Goal: Transaction & Acquisition: Purchase product/service

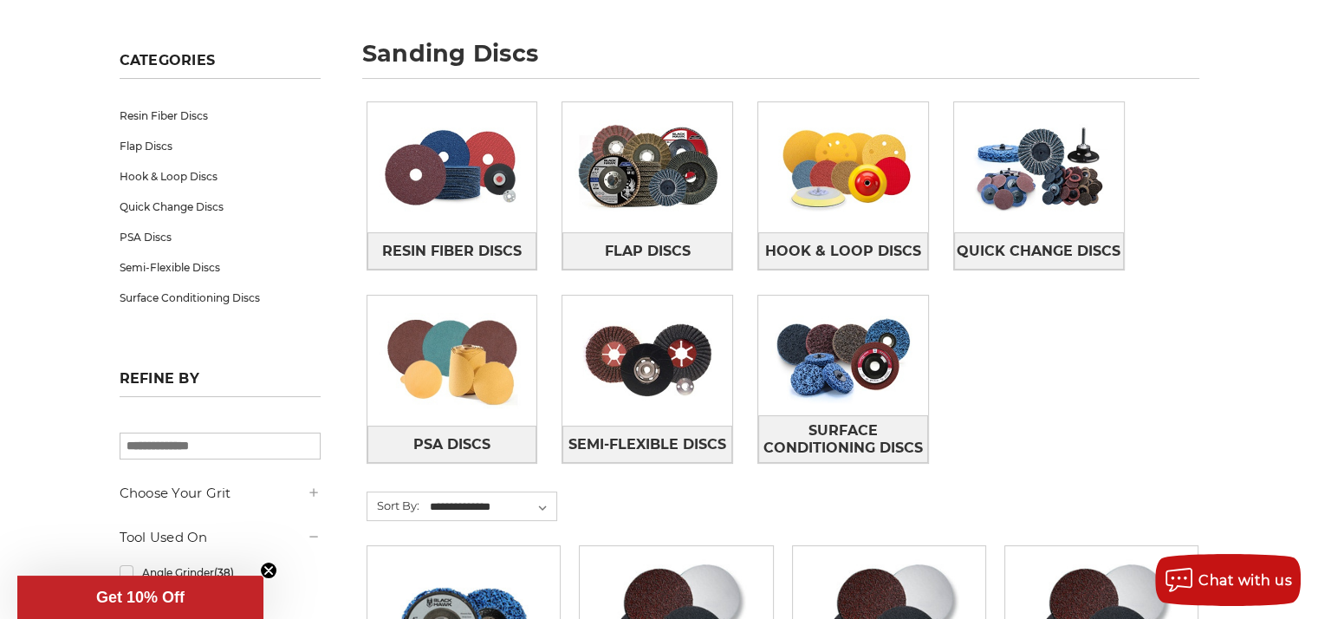
scroll to position [173, 0]
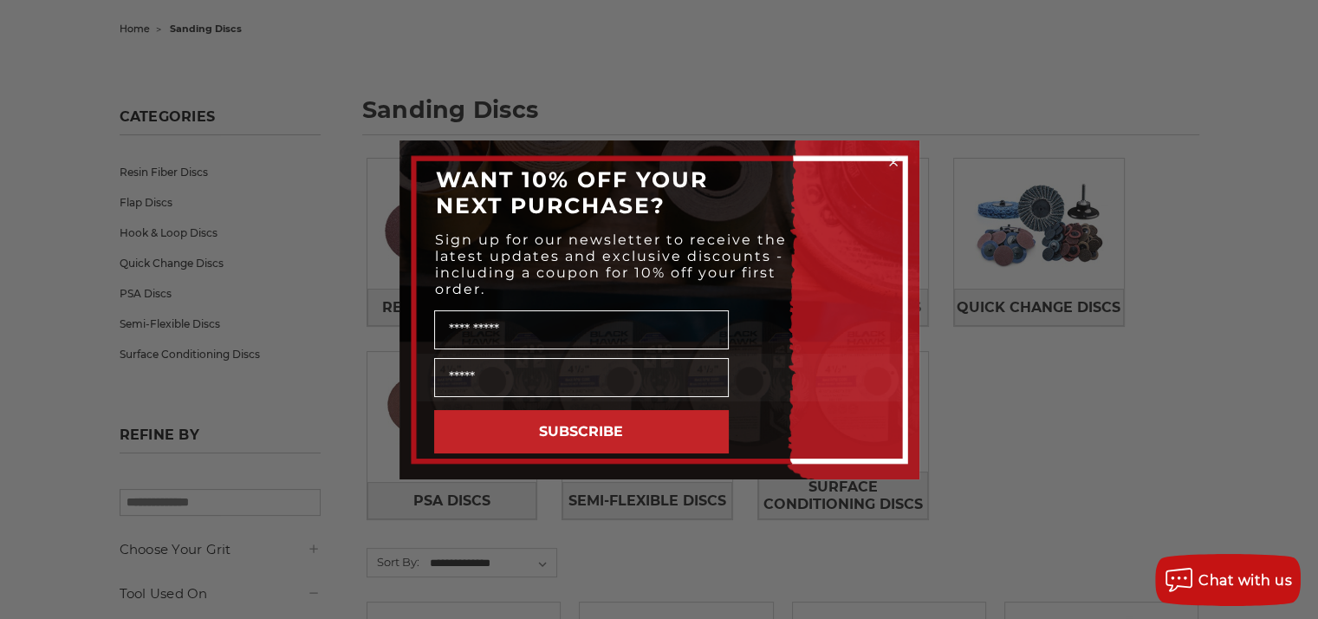
click at [894, 159] on icon "Close dialog" at bounding box center [893, 162] width 7 height 7
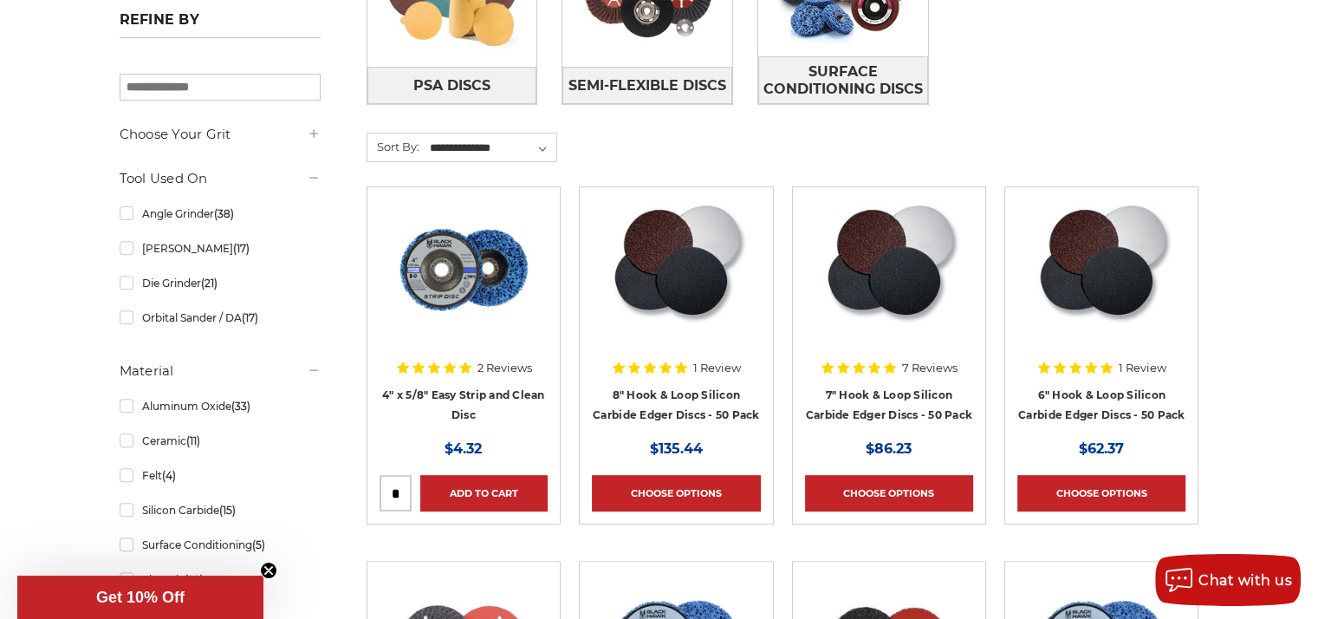
scroll to position [606, 0]
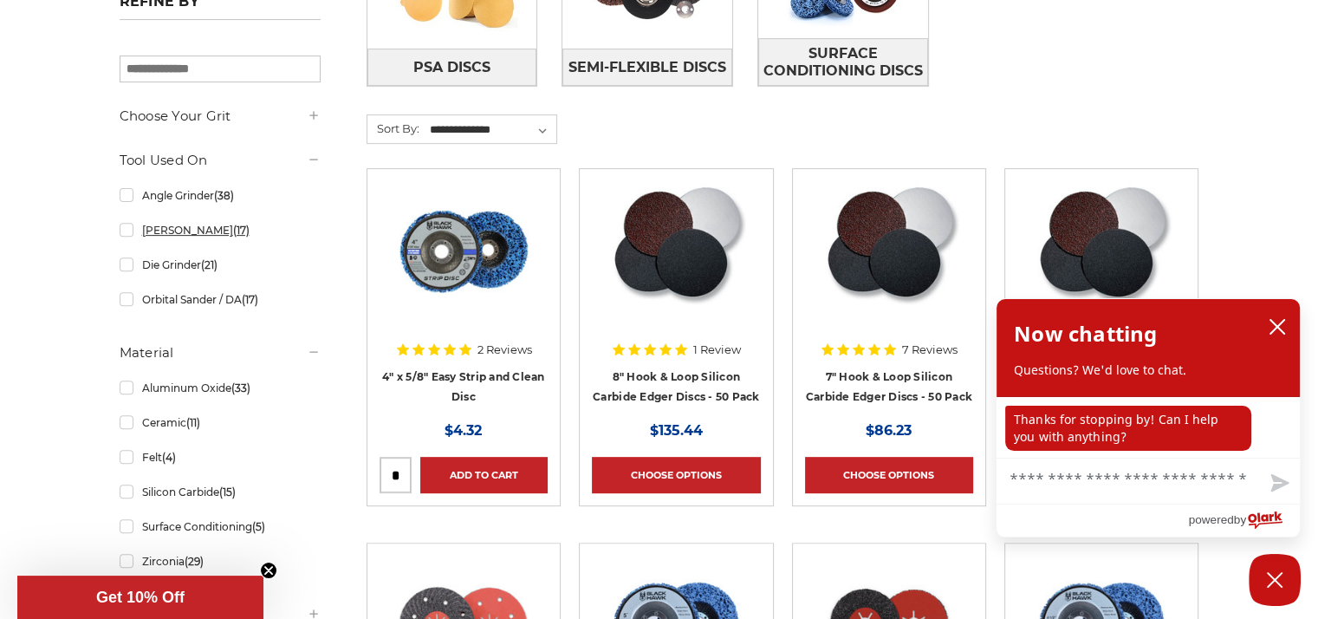
click at [126, 230] on link "Bench Sander (17)" at bounding box center [220, 230] width 201 height 30
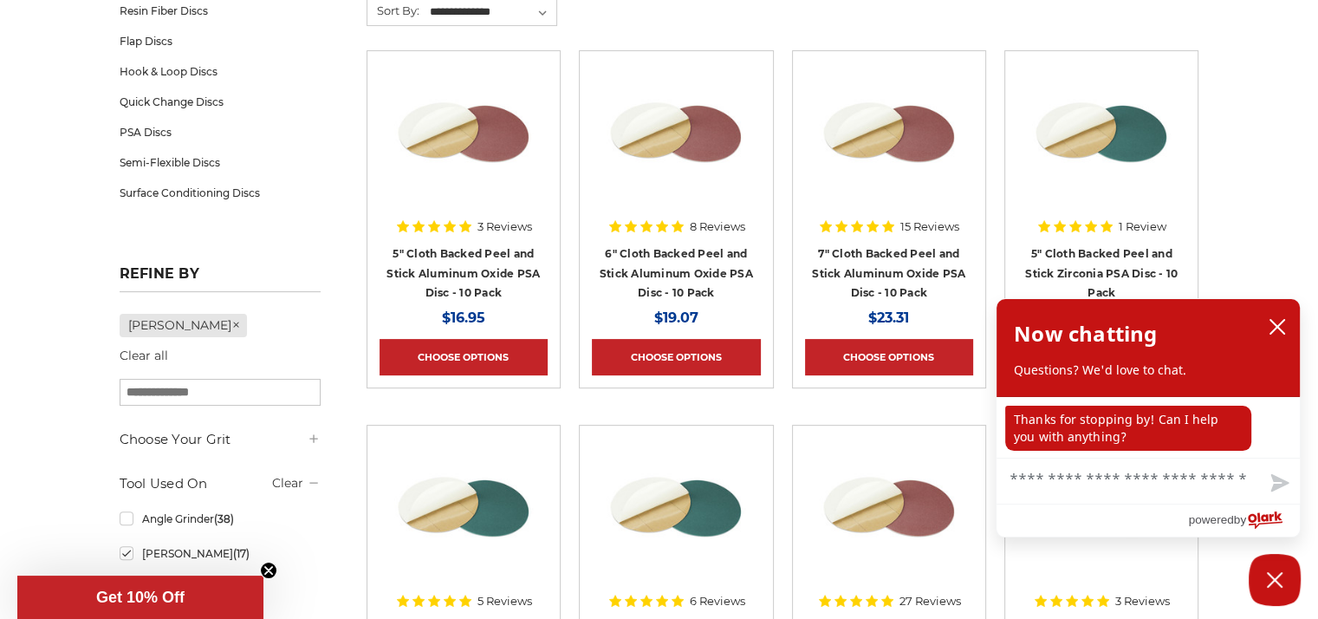
scroll to position [347, 0]
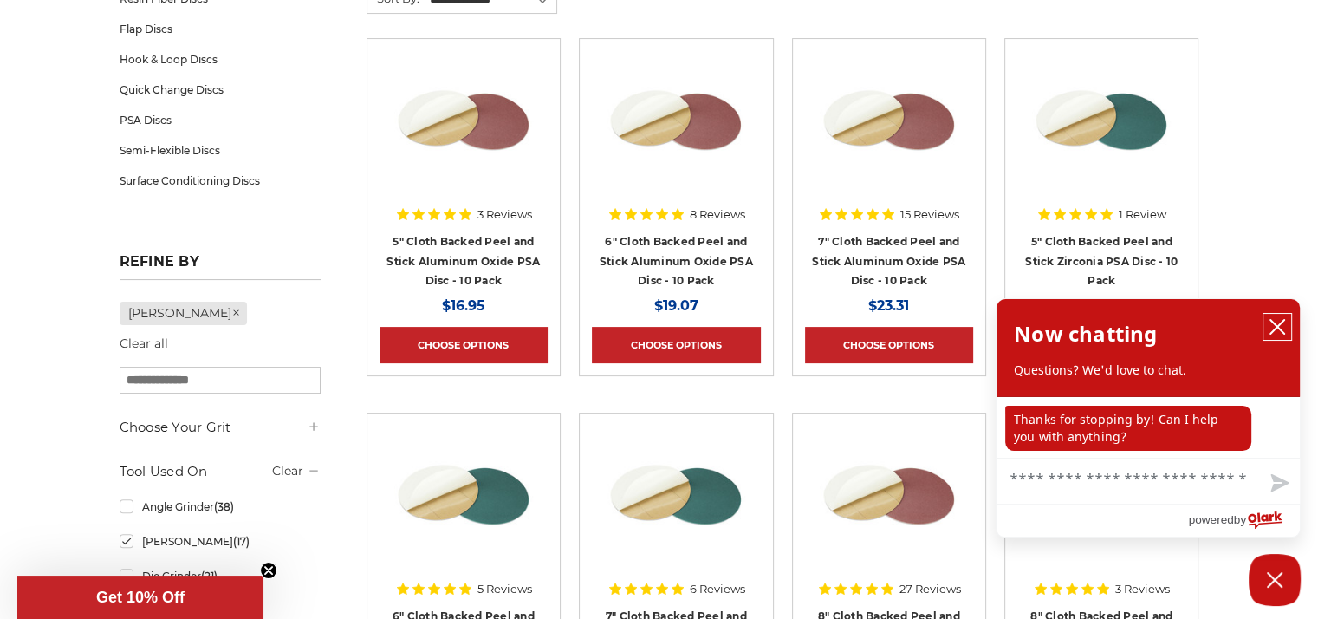
click at [1281, 327] on icon "close chatbox" at bounding box center [1276, 326] width 17 height 17
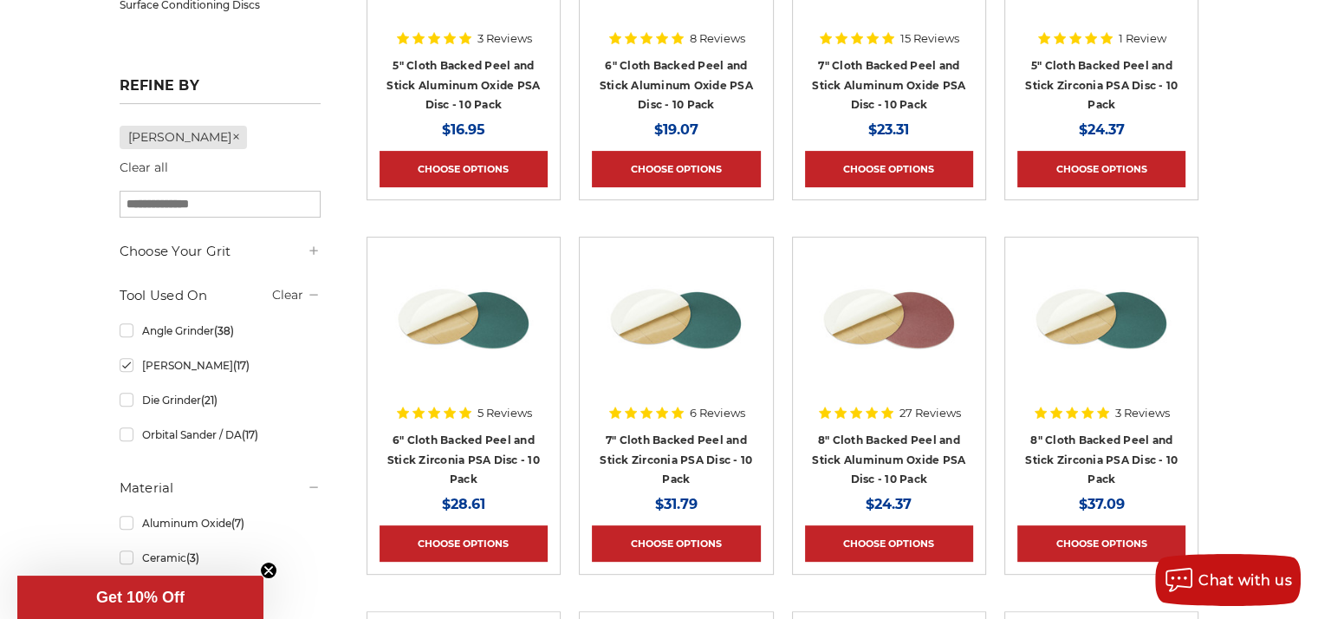
scroll to position [520, 0]
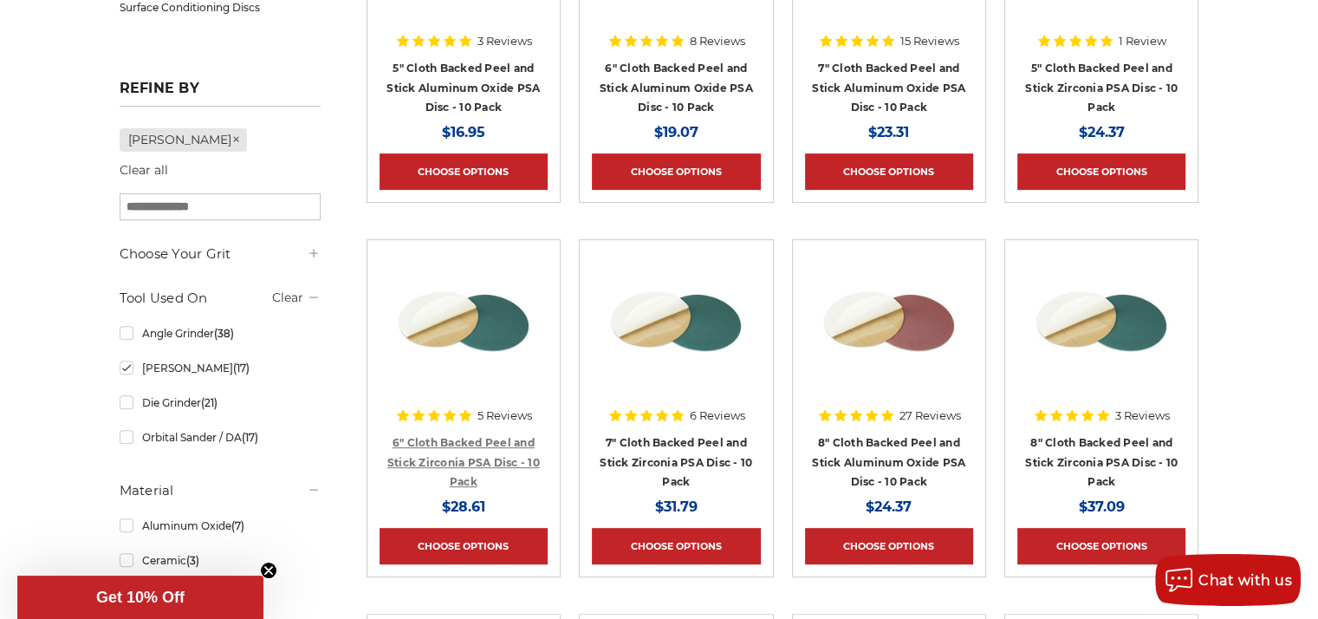
click at [457, 445] on link "6" Cloth Backed Peel and Stick Zirconia PSA Disc - 10 Pack" at bounding box center [463, 462] width 152 height 52
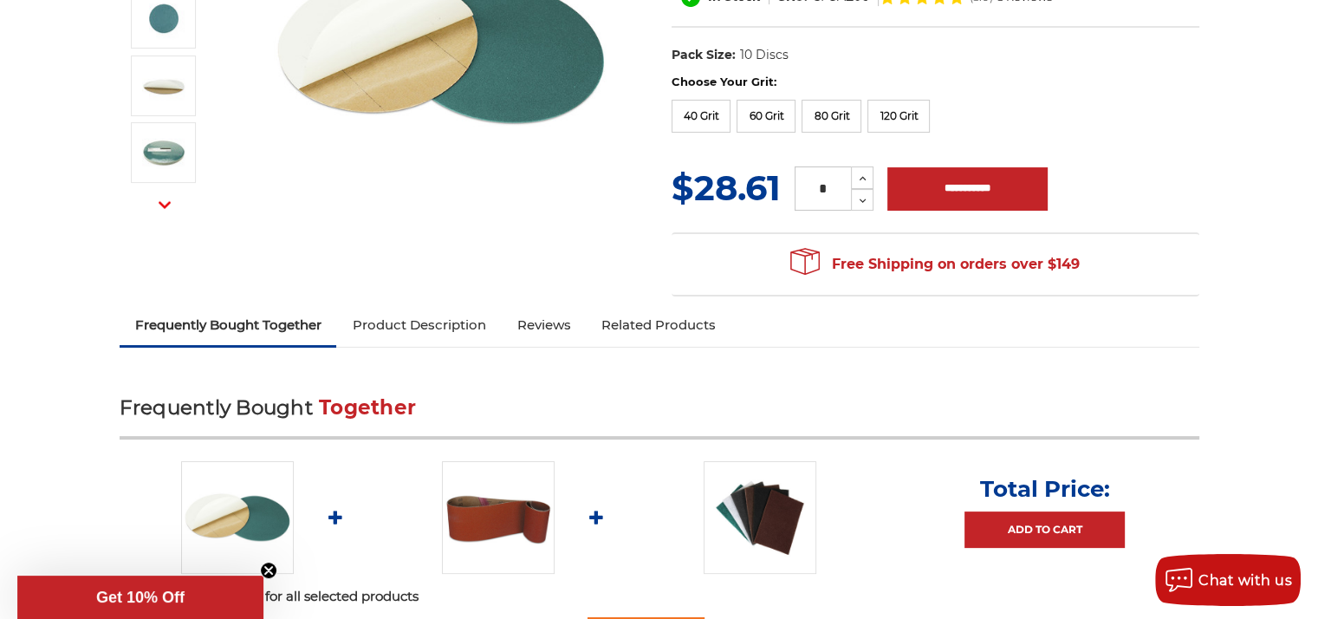
scroll to position [433, 0]
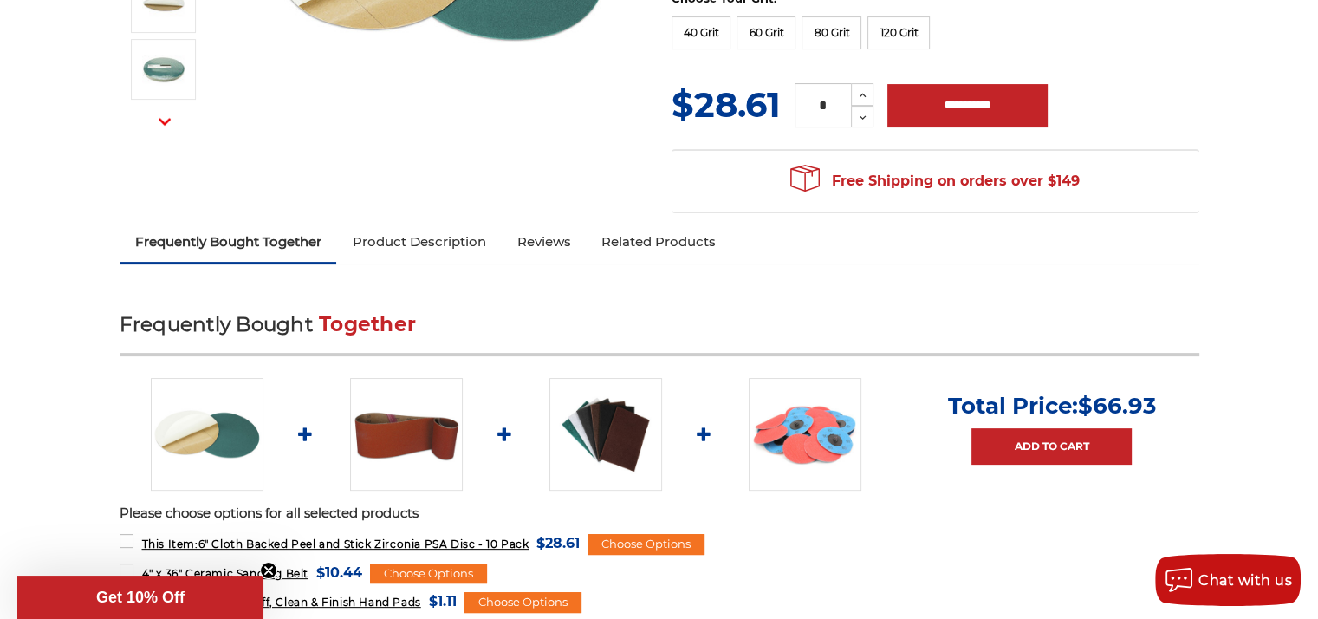
click at [428, 233] on link "Product Description" at bounding box center [418, 242] width 165 height 38
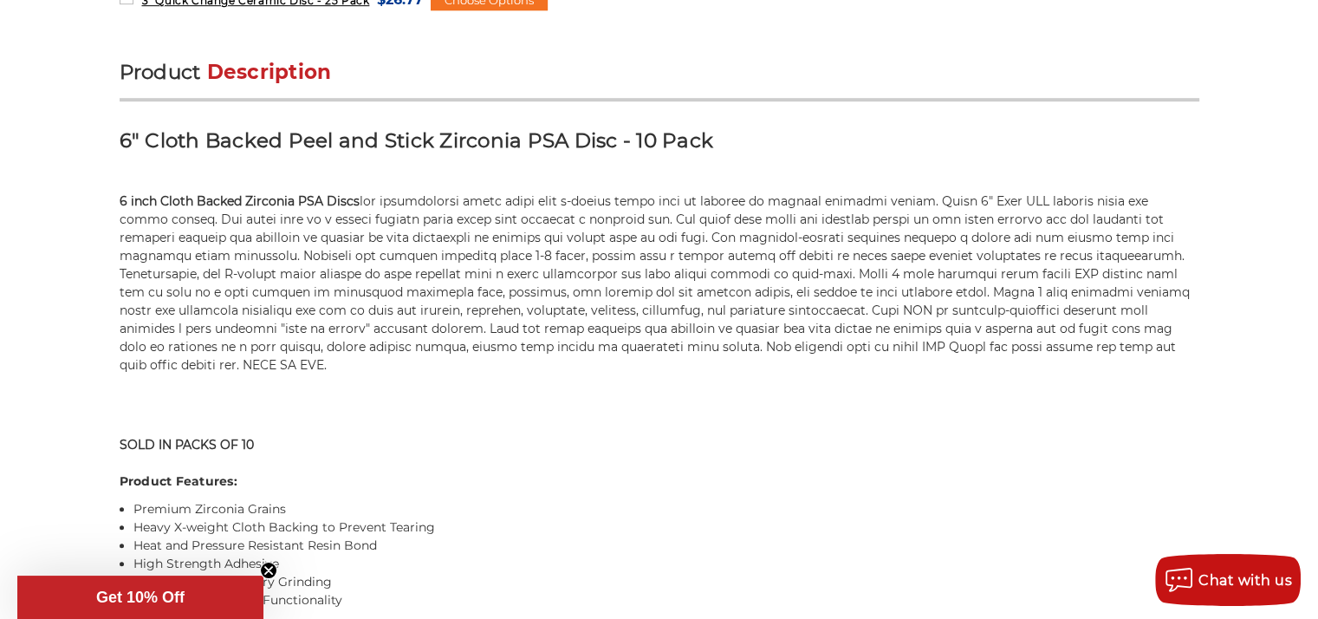
scroll to position [1098, 0]
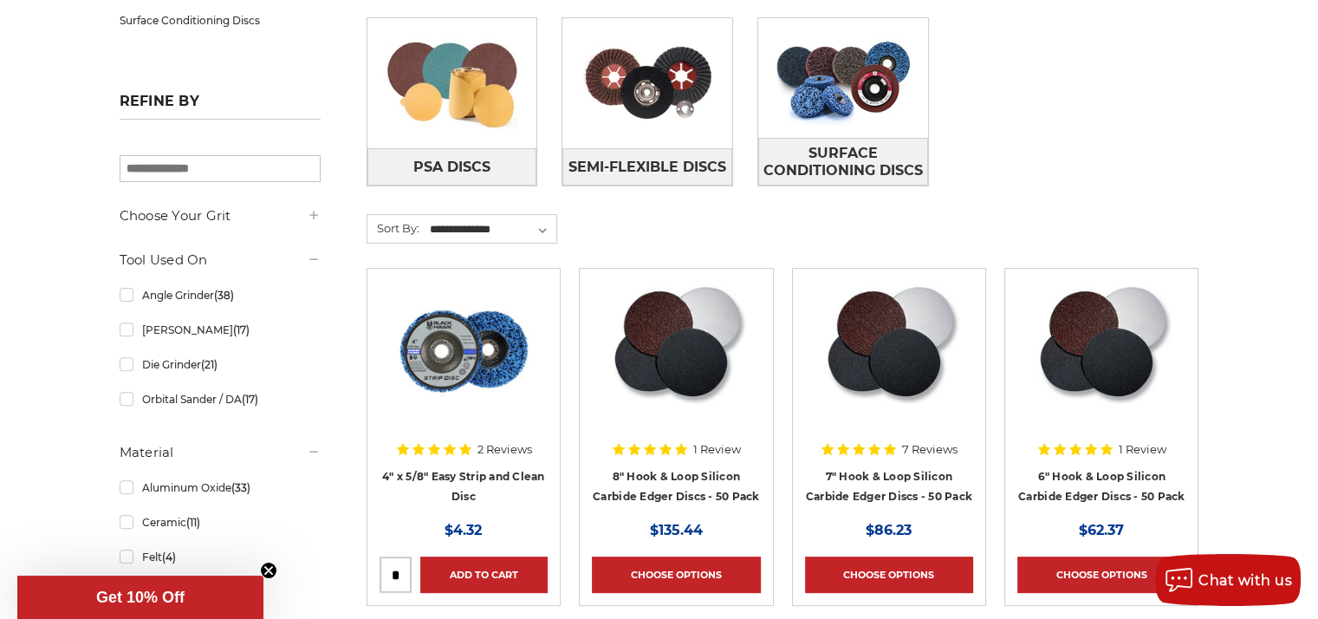
scroll to position [520, 0]
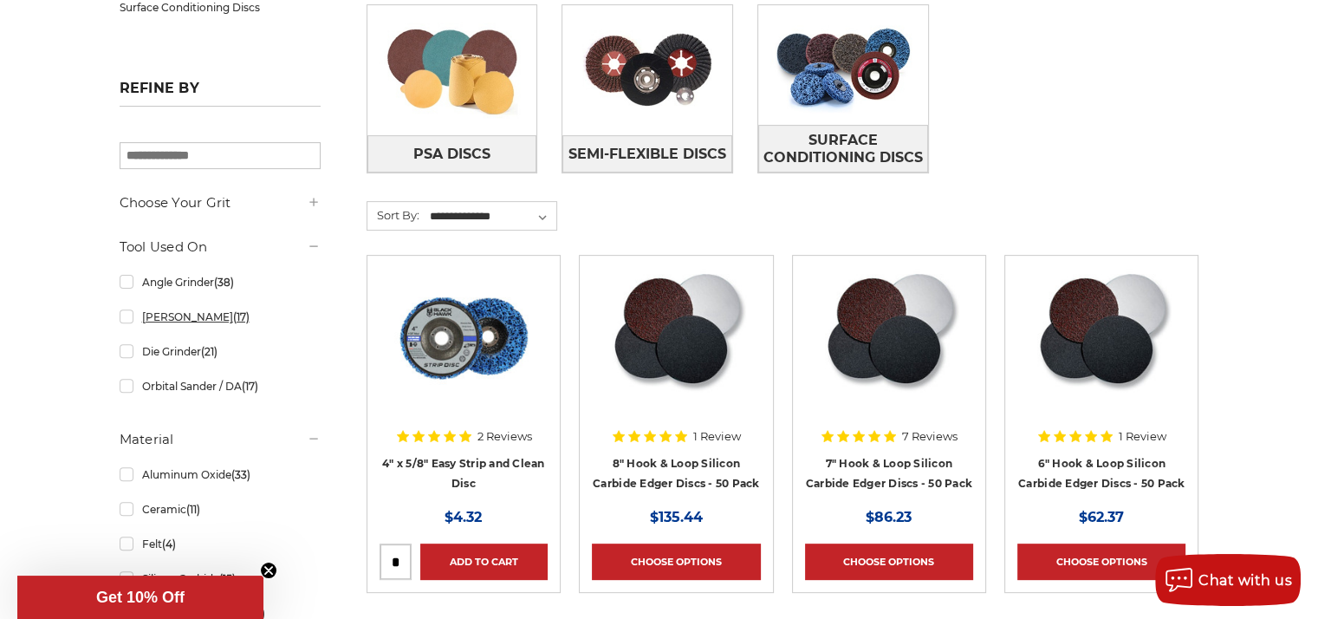
click at [125, 316] on link "[PERSON_NAME] (17)" at bounding box center [220, 317] width 201 height 30
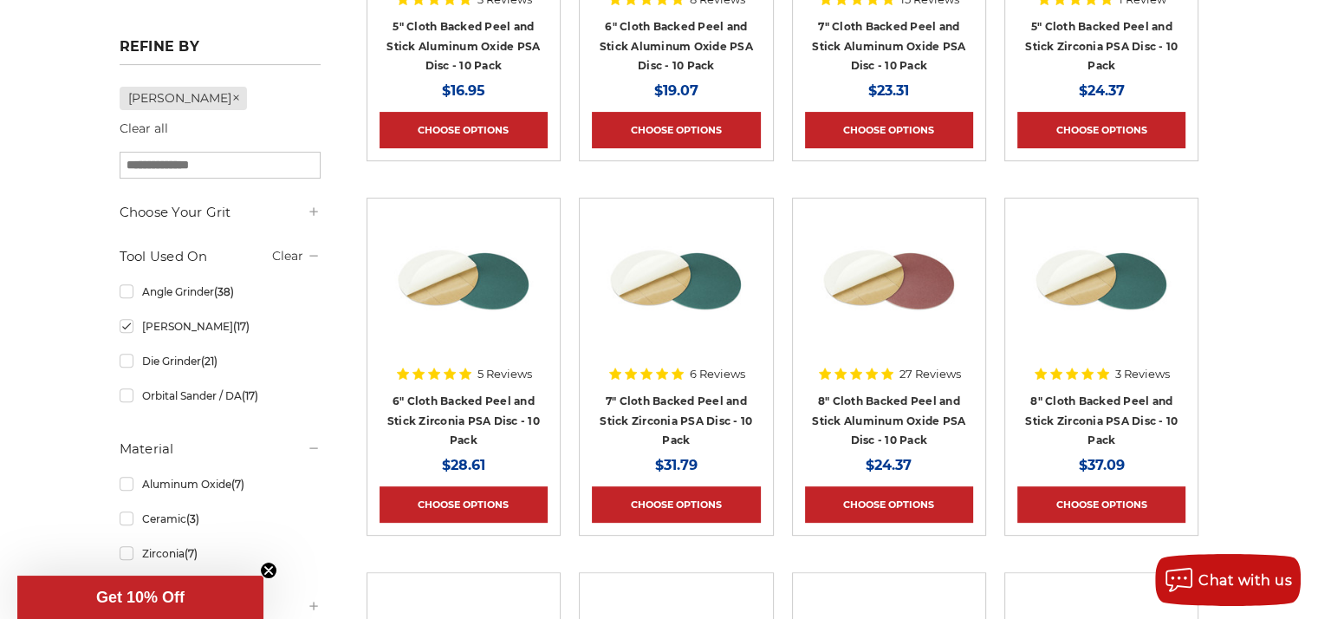
scroll to position [520, 0]
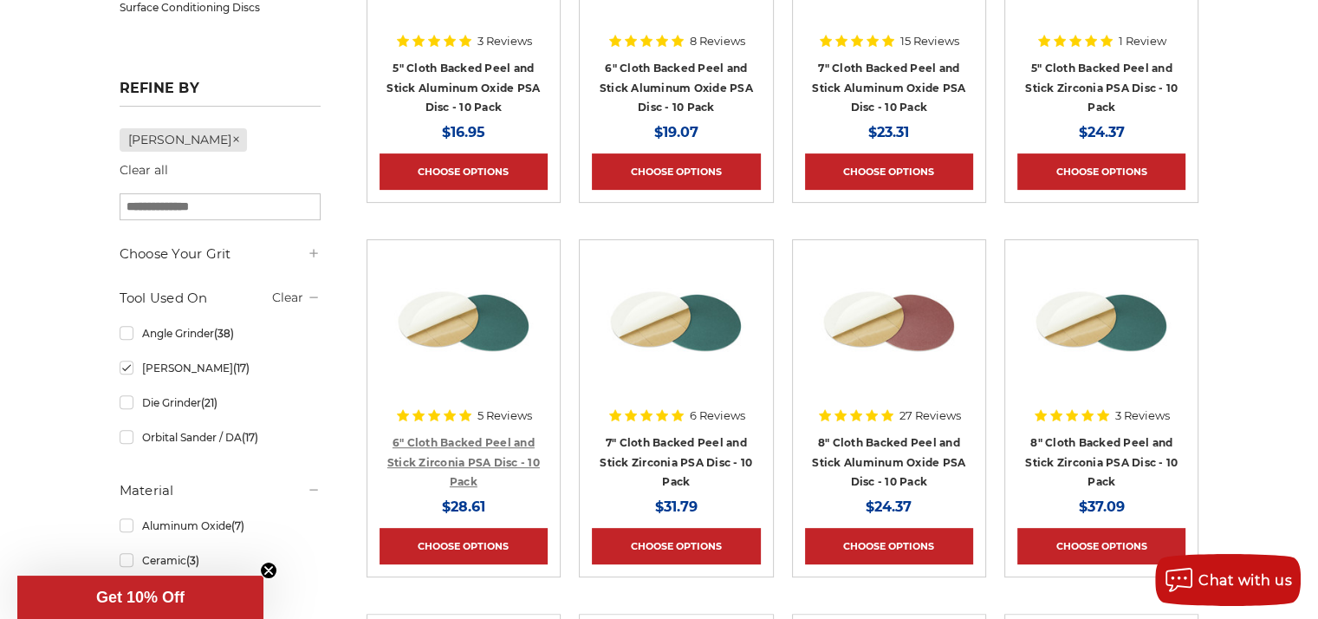
click at [465, 441] on link "6" Cloth Backed Peel and Stick Zirconia PSA Disc - 10 Pack" at bounding box center [463, 462] width 152 height 52
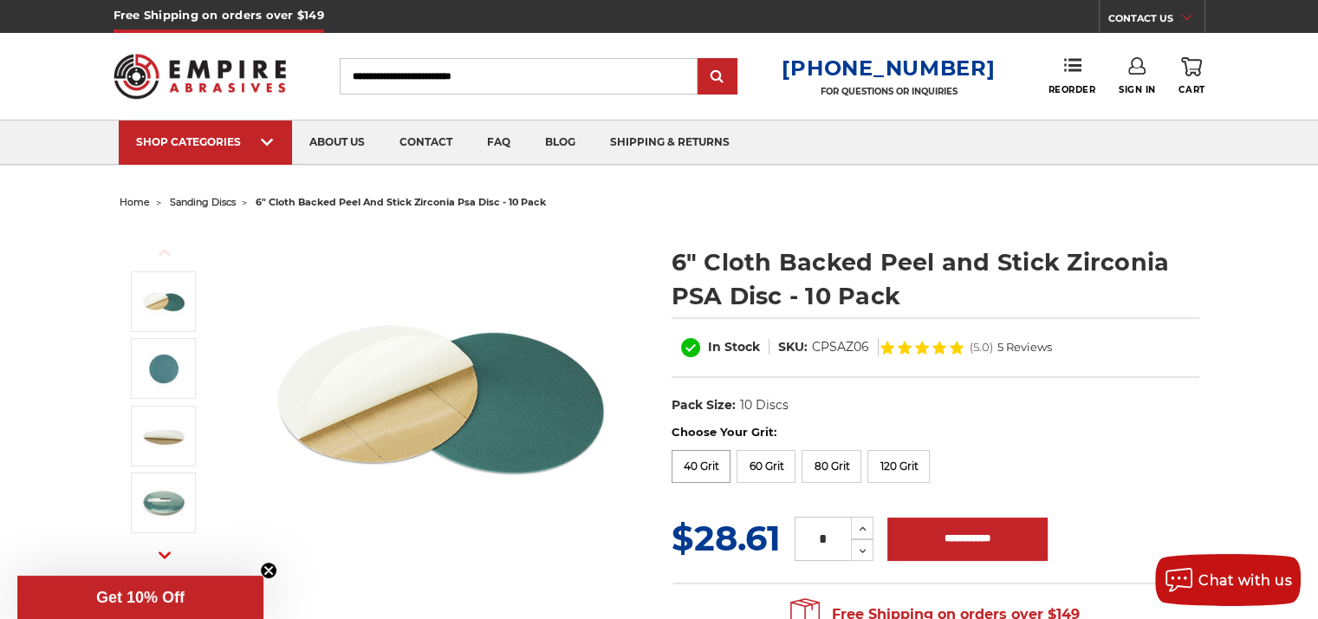
click at [705, 459] on label "40 Grit" at bounding box center [701, 466] width 60 height 33
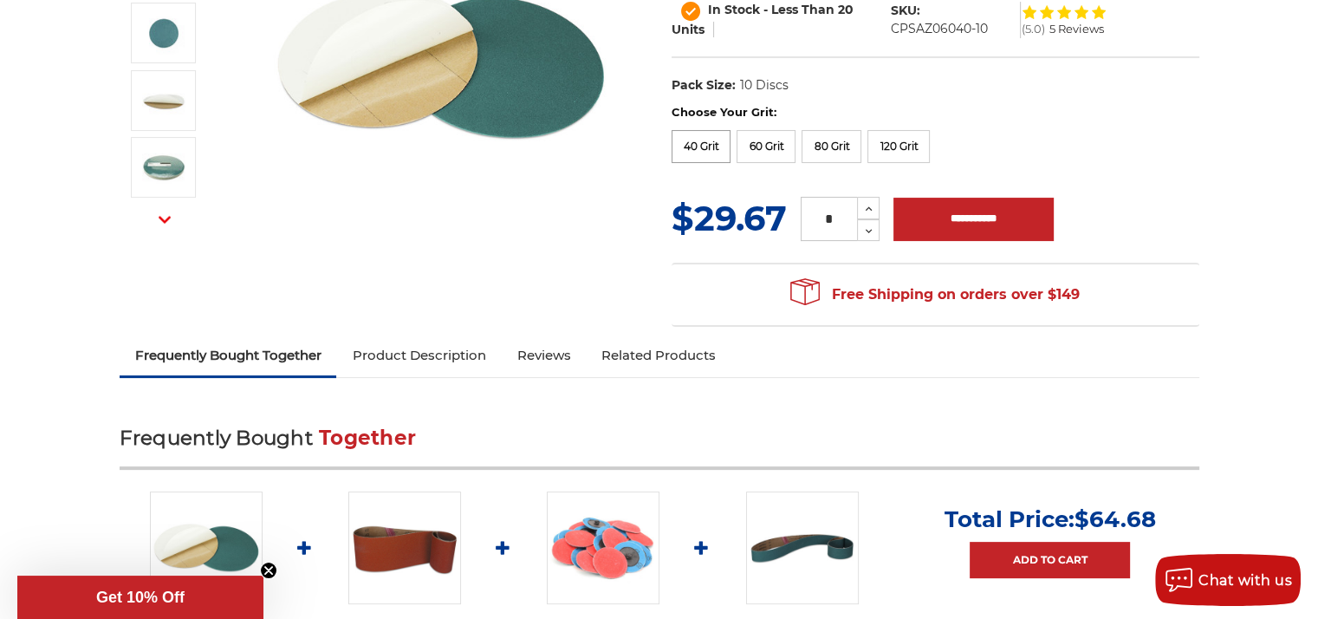
scroll to position [347, 0]
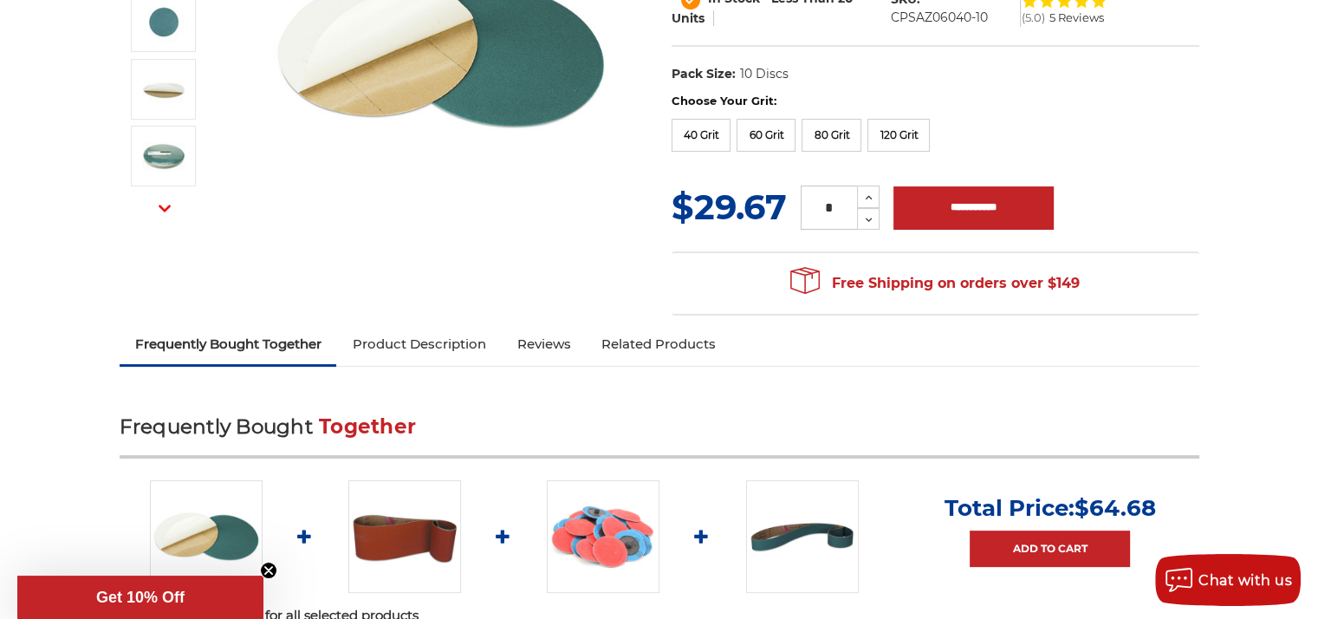
click at [398, 342] on link "Product Description" at bounding box center [418, 344] width 165 height 38
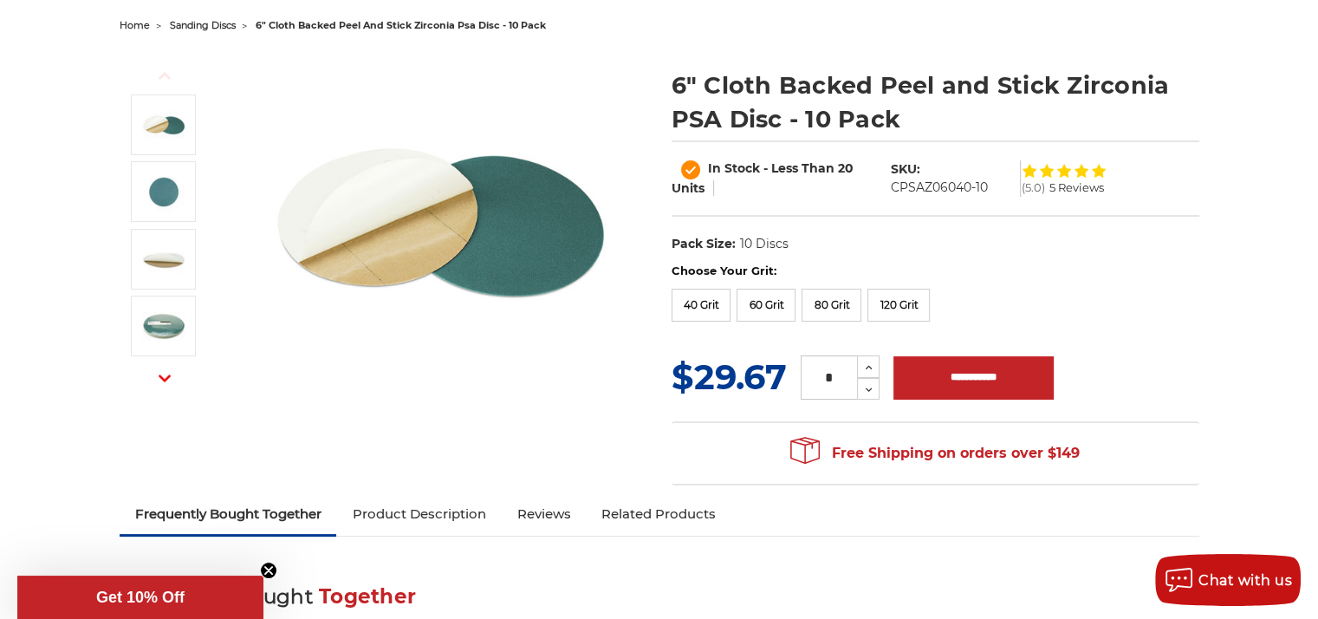
scroll to position [159, 0]
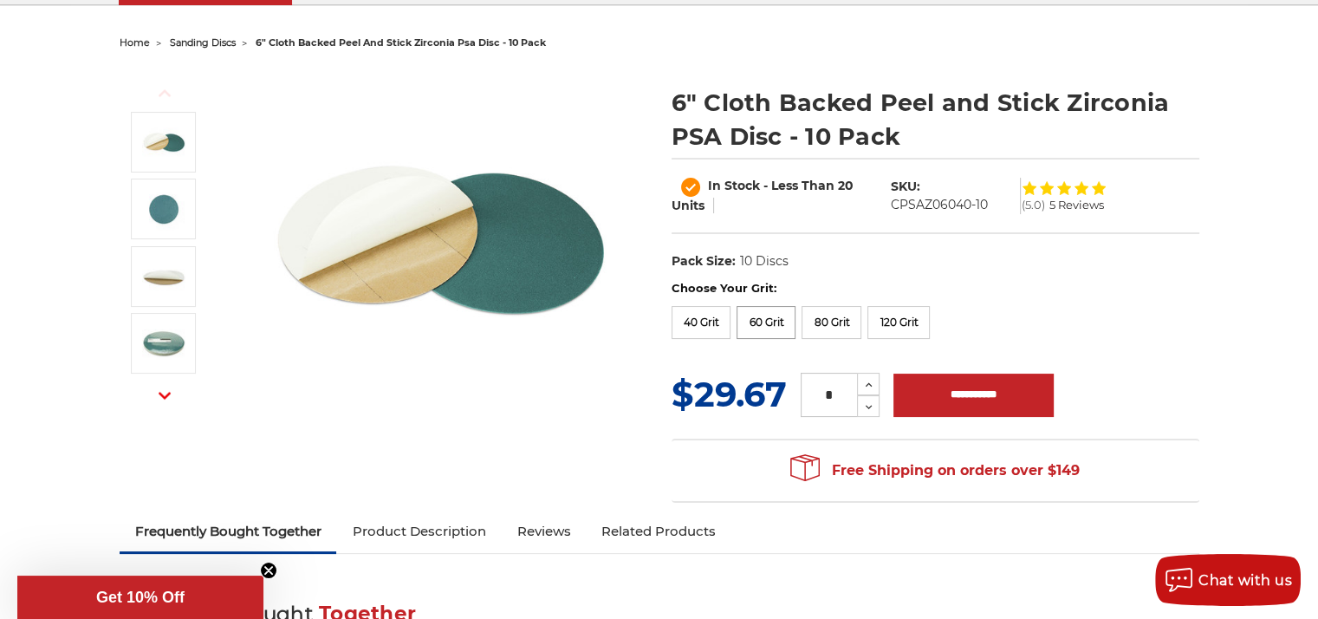
click at [761, 325] on label "60 Grit" at bounding box center [765, 322] width 59 height 33
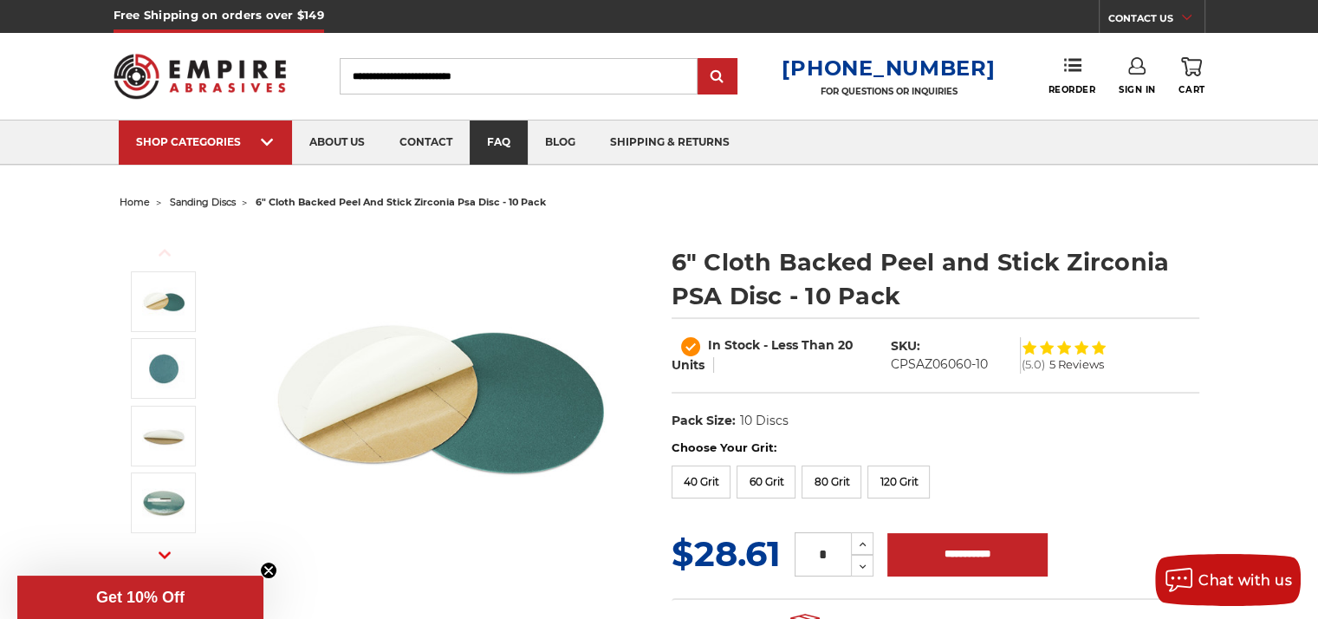
click at [499, 146] on link "faq" at bounding box center [499, 142] width 58 height 44
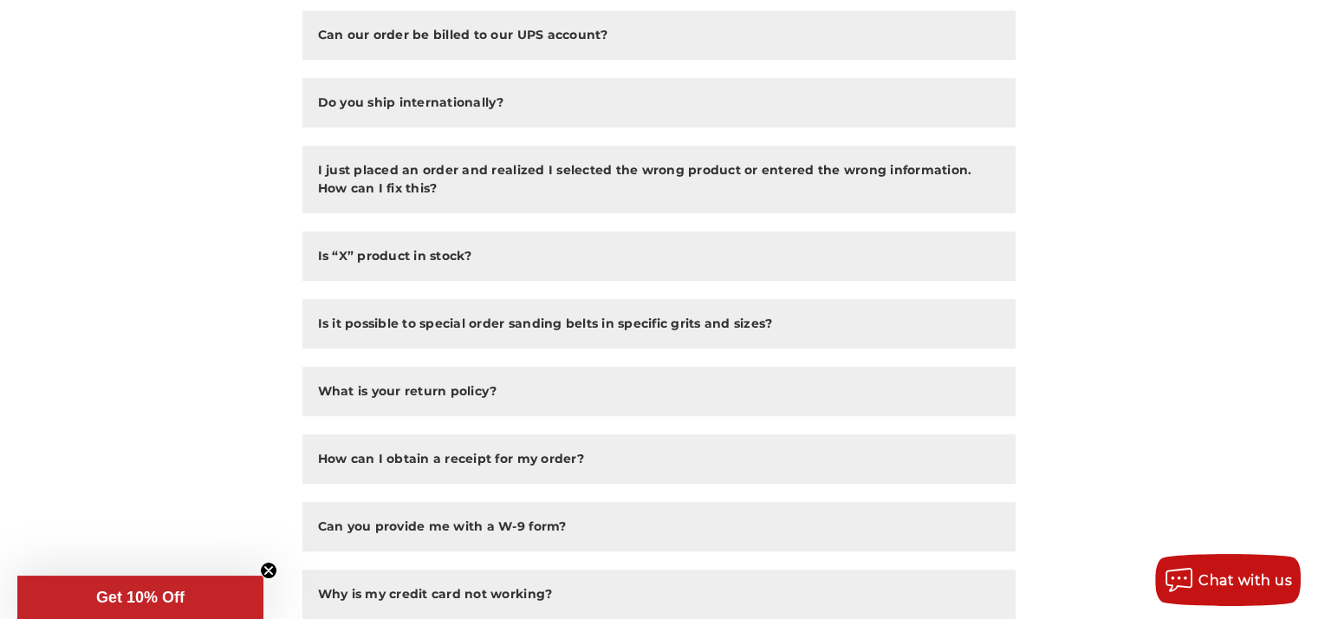
scroll to position [866, 0]
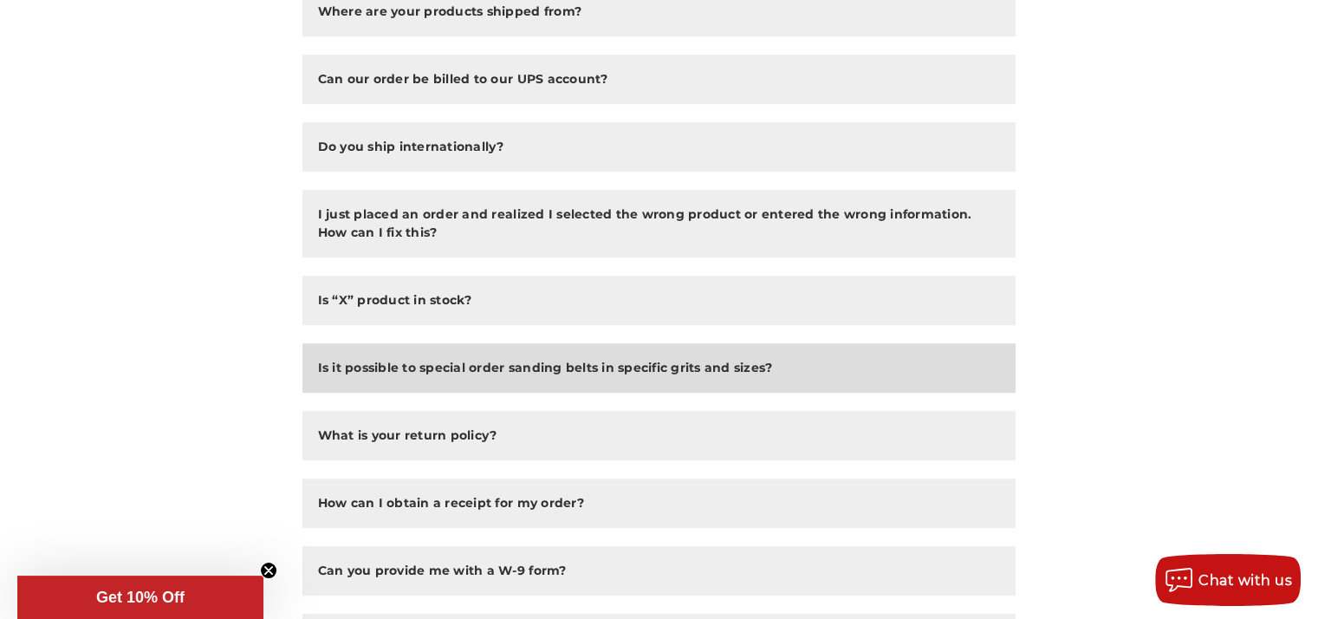
click at [459, 365] on h2 "Is it possible to special order sanding belts in specific grits and sizes?" at bounding box center [545, 368] width 455 height 18
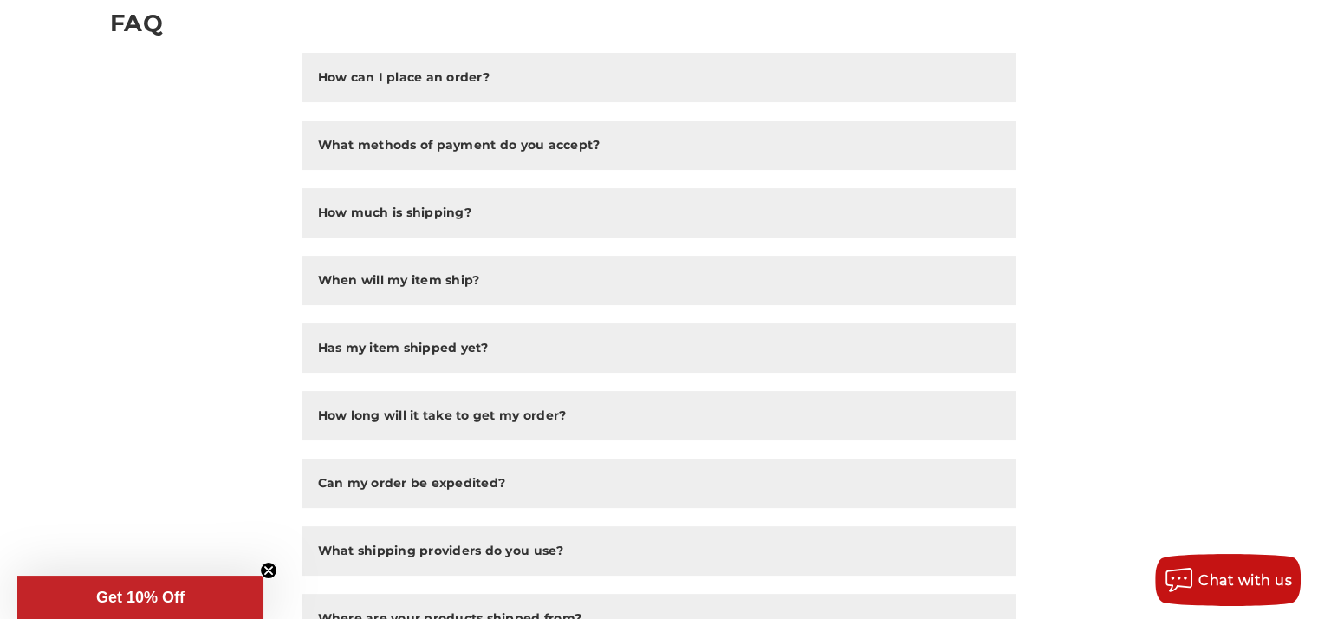
scroll to position [0, 0]
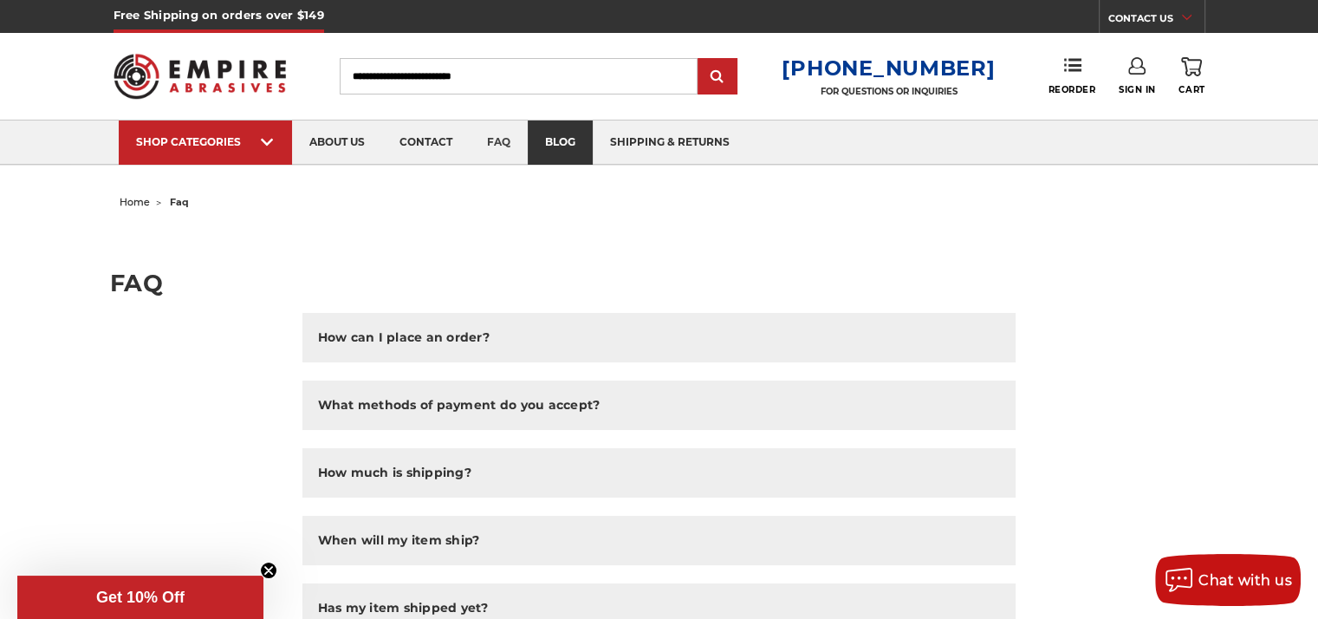
click at [553, 140] on link "blog" at bounding box center [560, 142] width 65 height 44
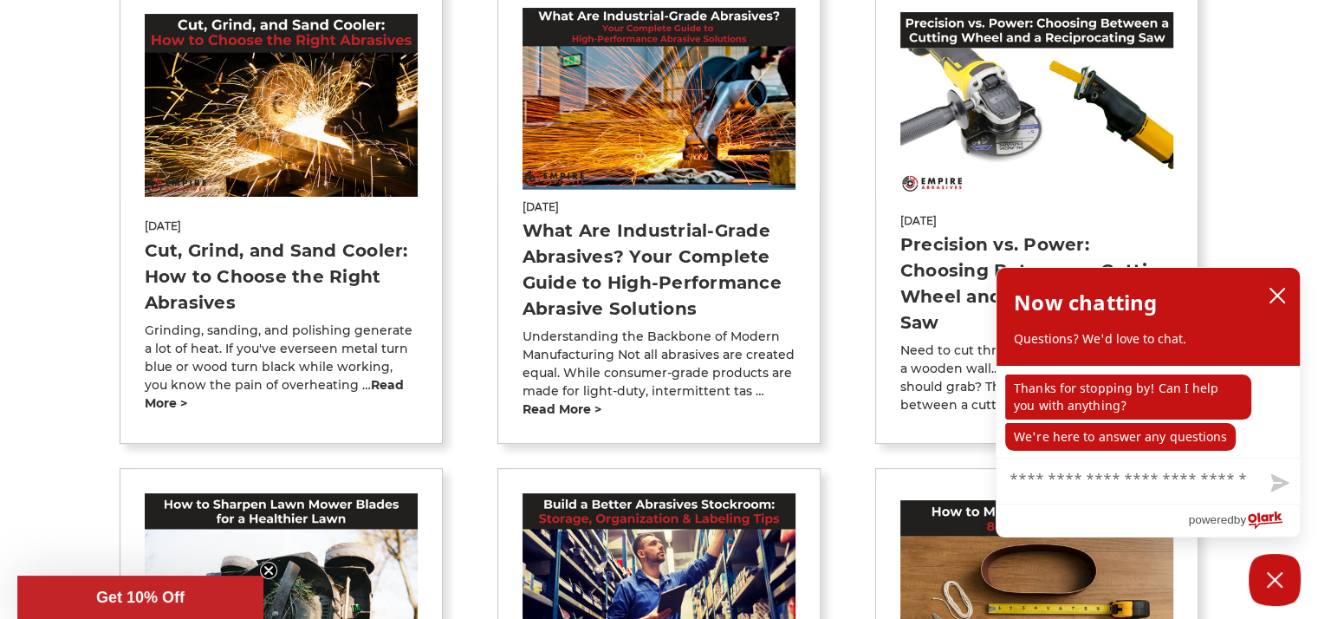
scroll to position [433, 0]
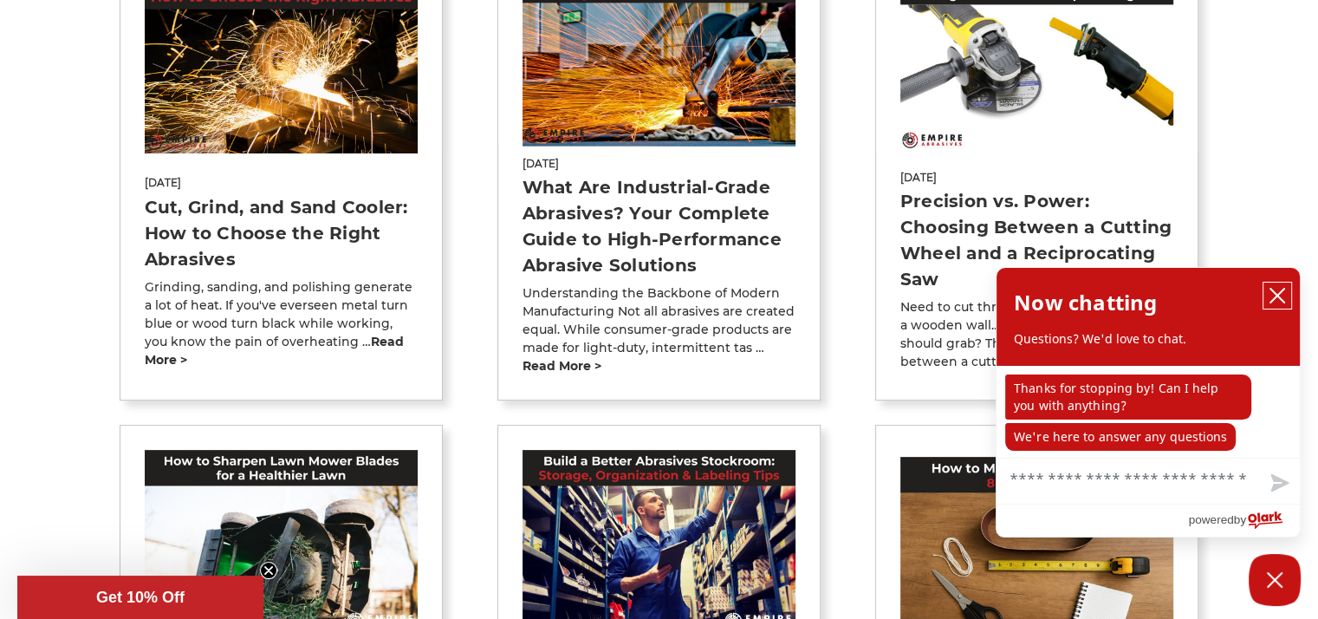
click at [1275, 295] on icon "close chatbox" at bounding box center [1276, 295] width 17 height 17
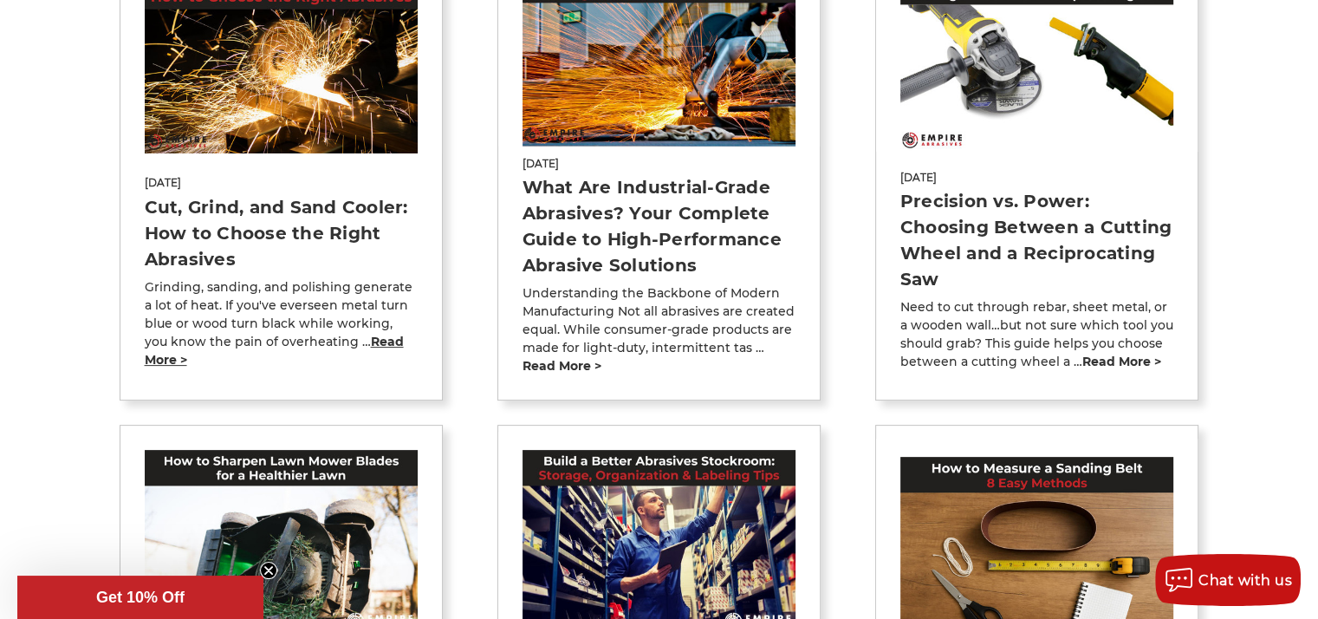
click at [366, 340] on link "read more >" at bounding box center [274, 351] width 259 height 34
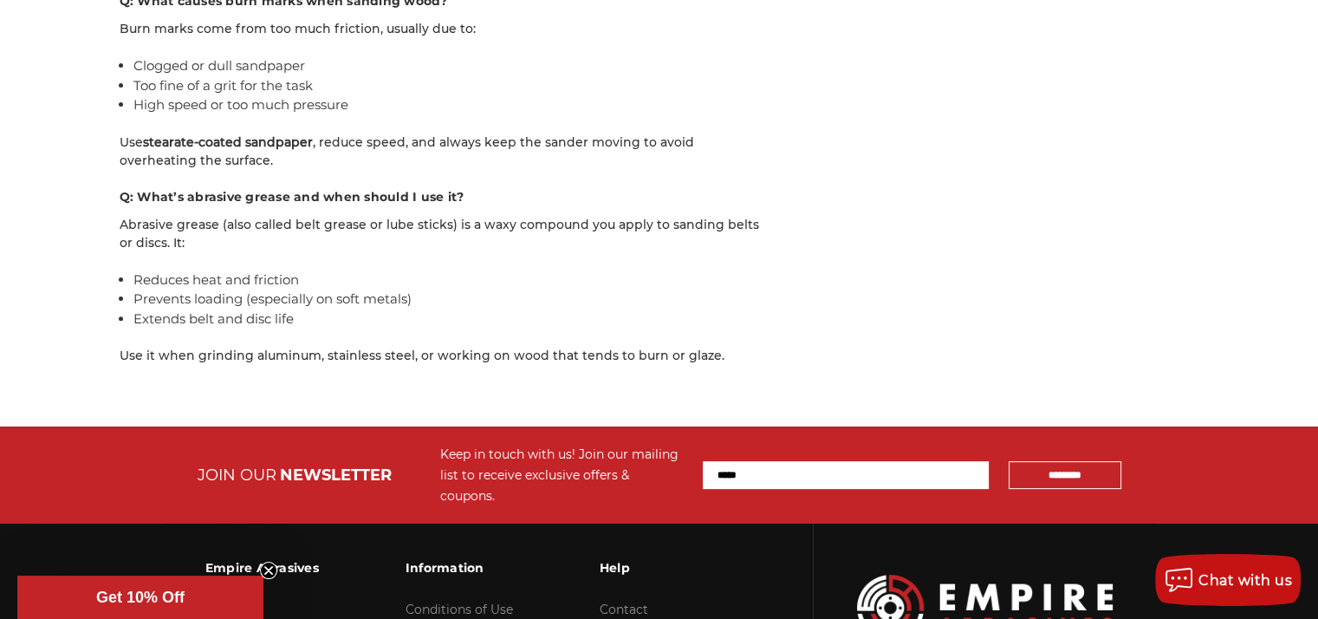
scroll to position [7190, 0]
